Goal: Find specific page/section: Find specific page/section

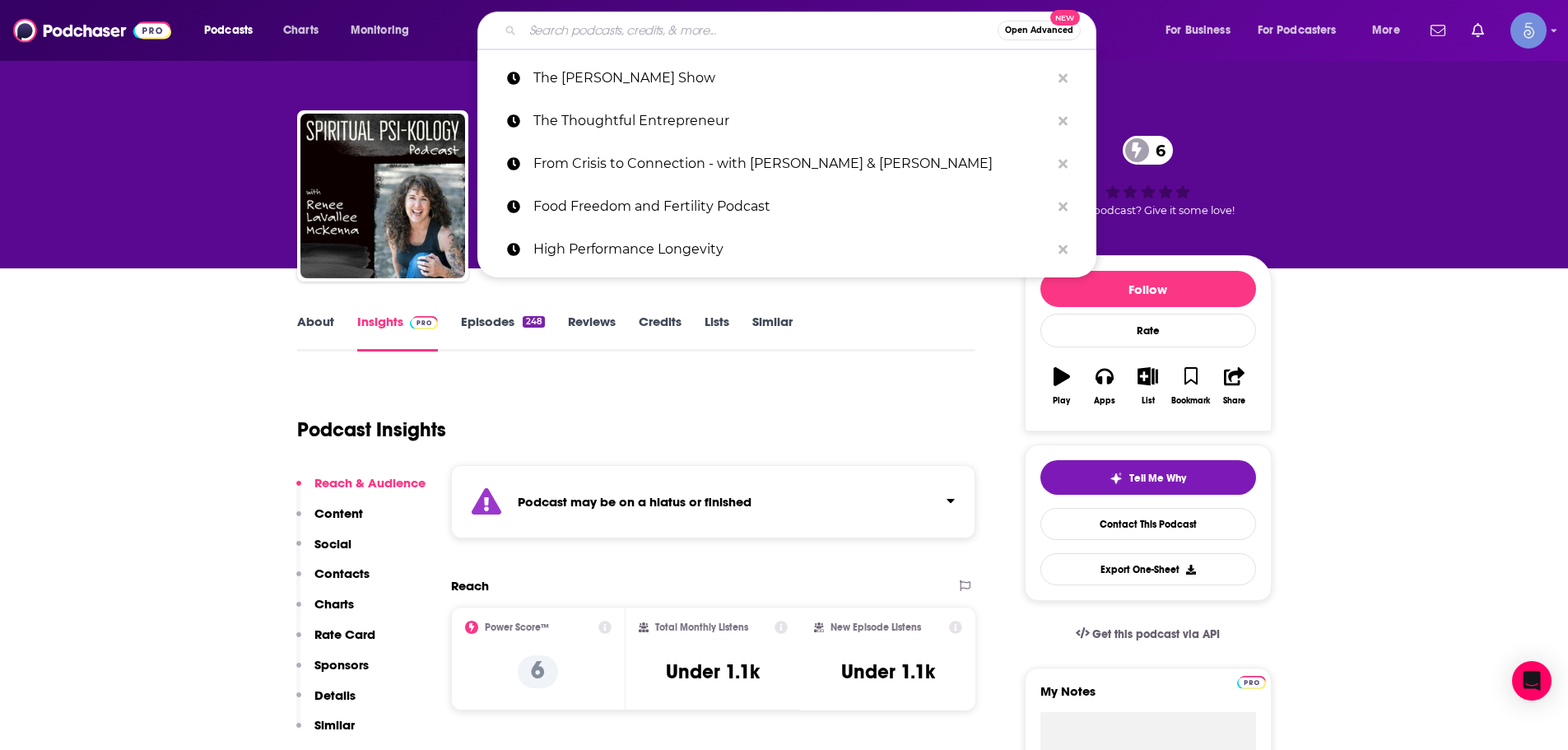
paste input "Medicine for These Times with [PERSON_NAME]"
type input "Medicine for These Times with [PERSON_NAME]"
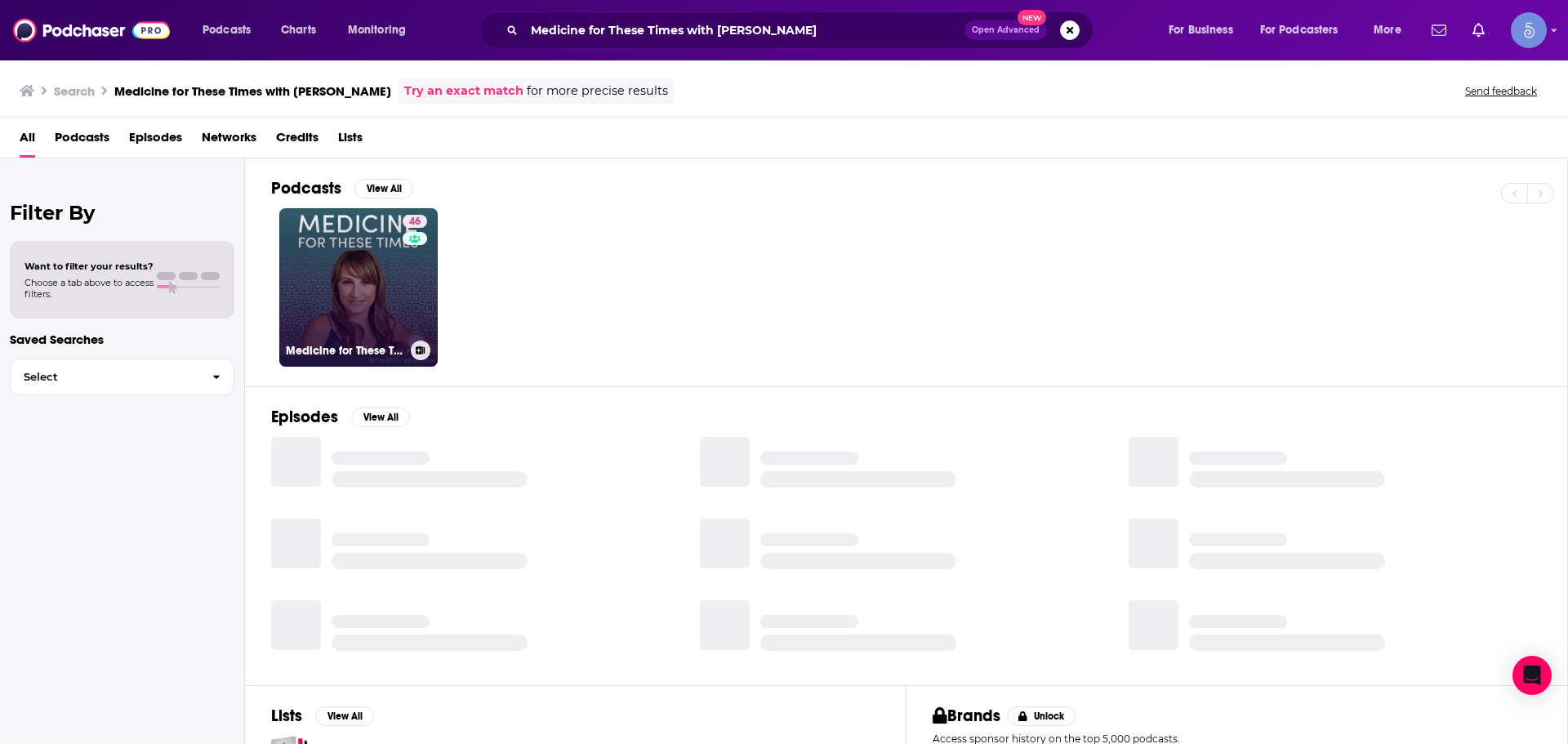
click at [406, 278] on div "46" at bounding box center [416, 277] width 28 height 125
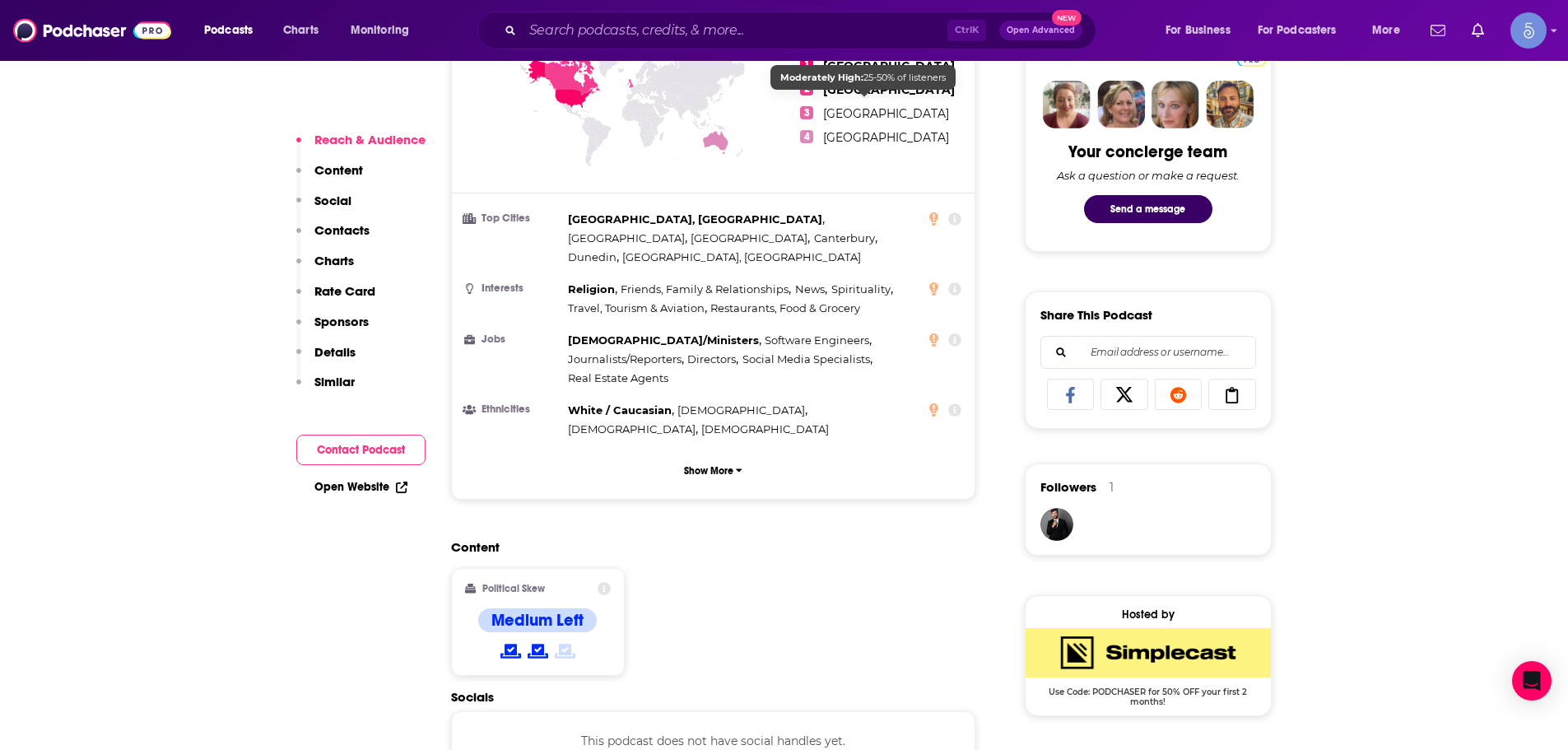
scroll to position [823, 0]
